Goal: Task Accomplishment & Management: Manage account settings

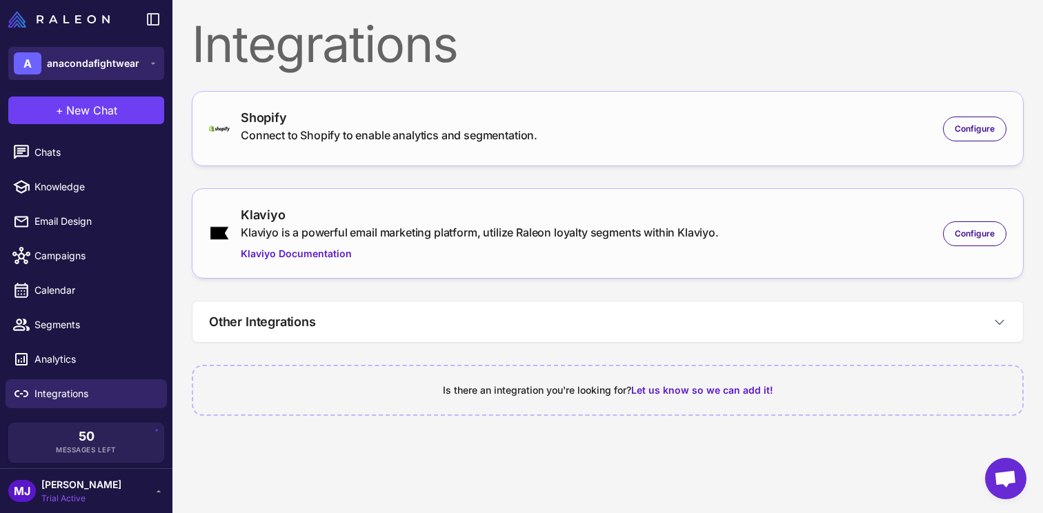
click at [119, 73] on div "A anacondafightwear" at bounding box center [77, 63] width 126 height 22
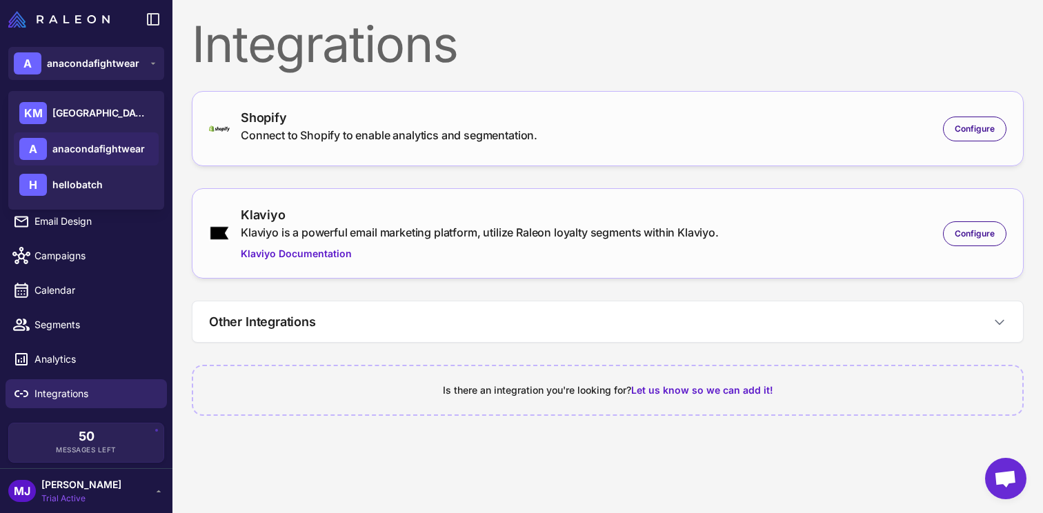
click at [110, 141] on span "anacondafightwear" at bounding box center [98, 148] width 92 height 15
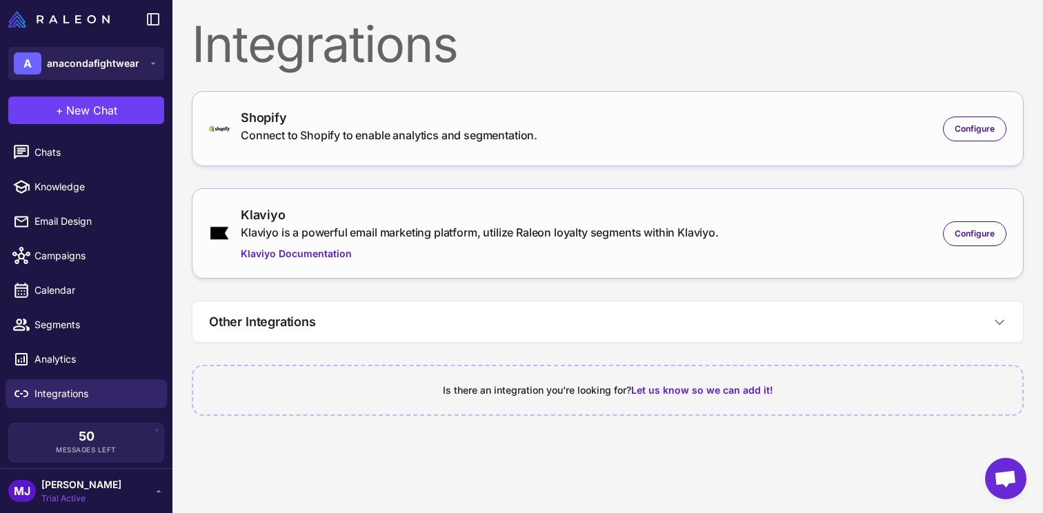
click at [119, 494] on div "[PERSON_NAME] [PERSON_NAME] Trial Active" at bounding box center [86, 491] width 156 height 28
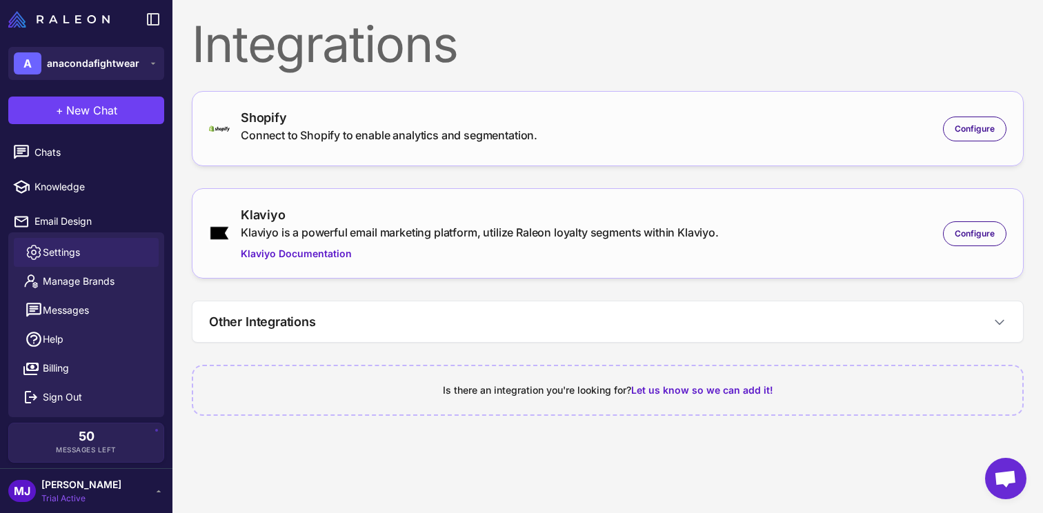
click at [90, 248] on link "Settings" at bounding box center [86, 252] width 145 height 29
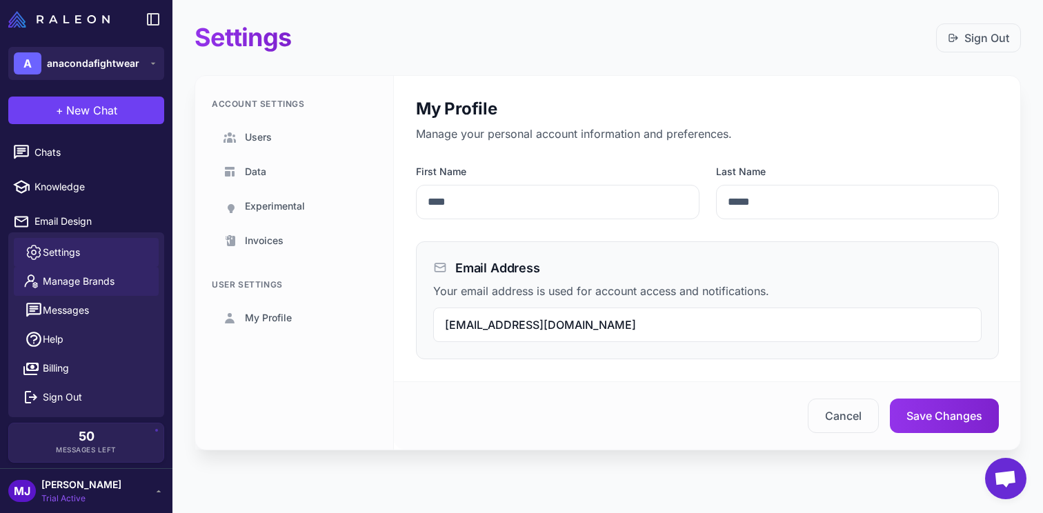
click at [67, 286] on span "Manage Brands" at bounding box center [79, 281] width 72 height 15
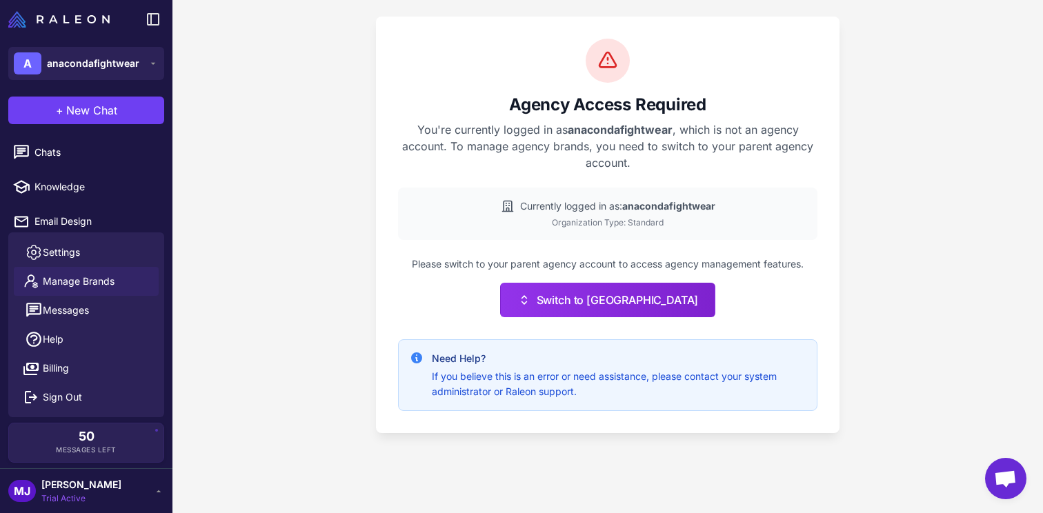
click at [285, 308] on div "Agency Access Required You're currently logged in as anacondafightwear , which …" at bounding box center [607, 256] width 870 height 513
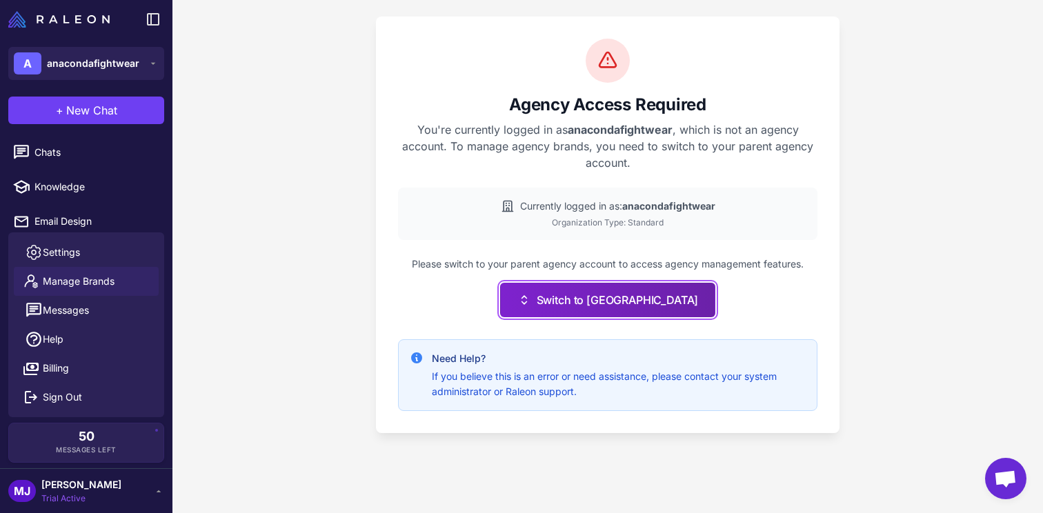
click at [578, 316] on button "Switch to [GEOGRAPHIC_DATA]" at bounding box center [608, 300] width 216 height 34
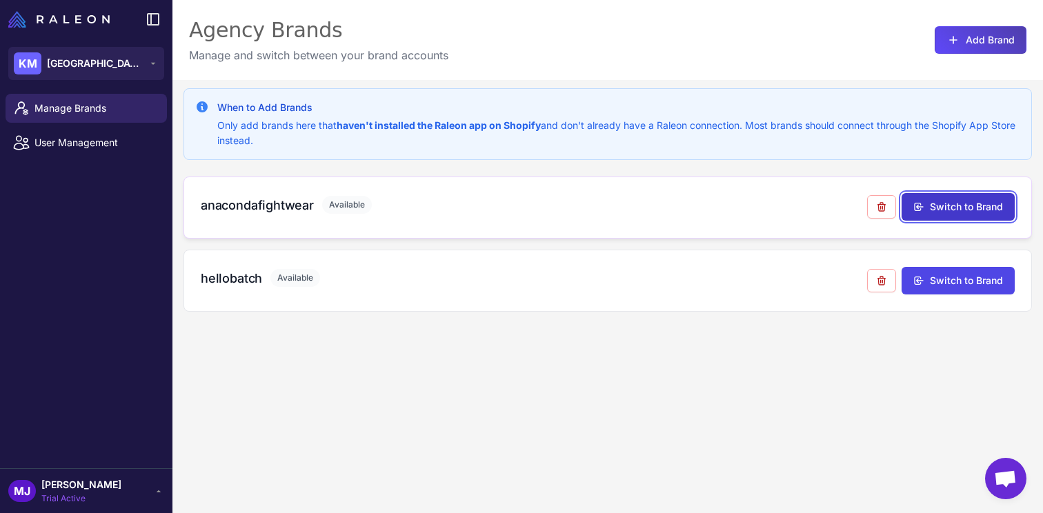
click at [952, 214] on button "Switch to Brand" at bounding box center [957, 207] width 113 height 28
